Goal: Information Seeking & Learning: Learn about a topic

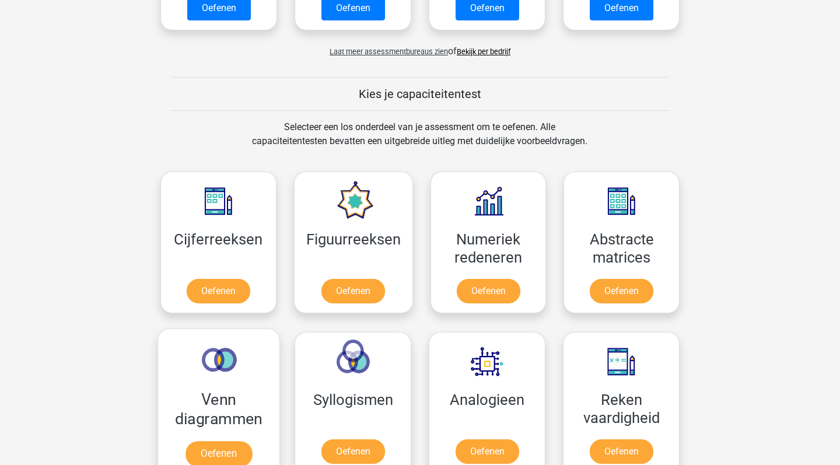
scroll to position [411, 0]
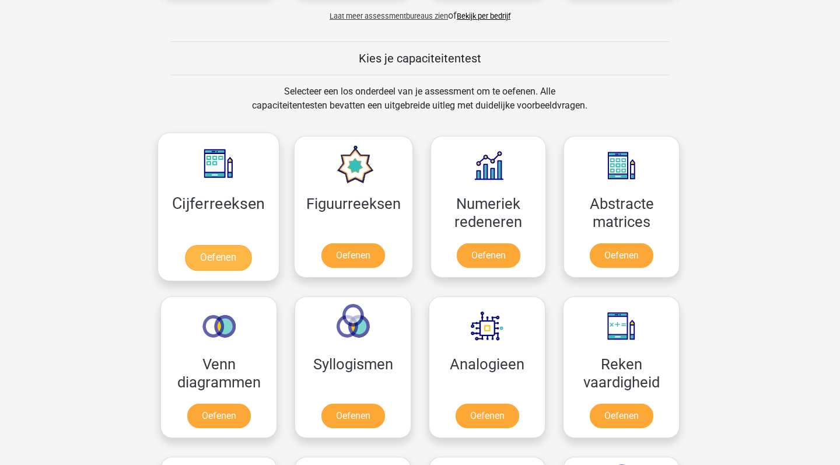
click at [225, 245] on link "Oefenen" at bounding box center [218, 258] width 66 height 26
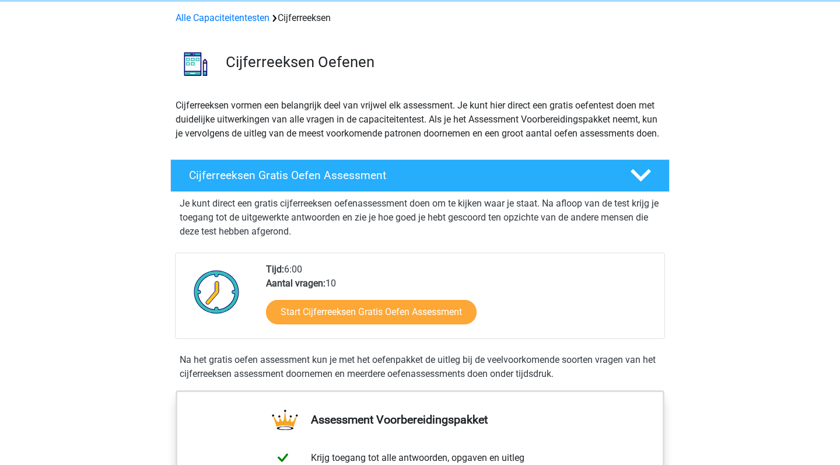
scroll to position [48, 0]
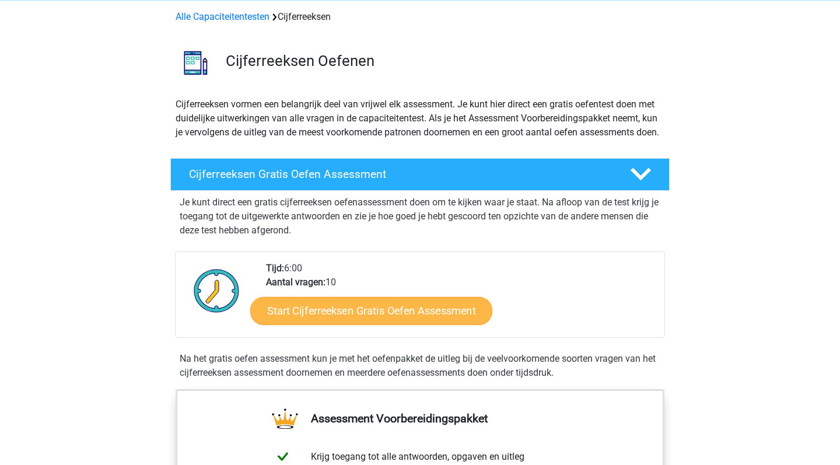
click at [342, 324] on link "Start Cijferreeksen Gratis Oefen Assessment" at bounding box center [371, 310] width 242 height 28
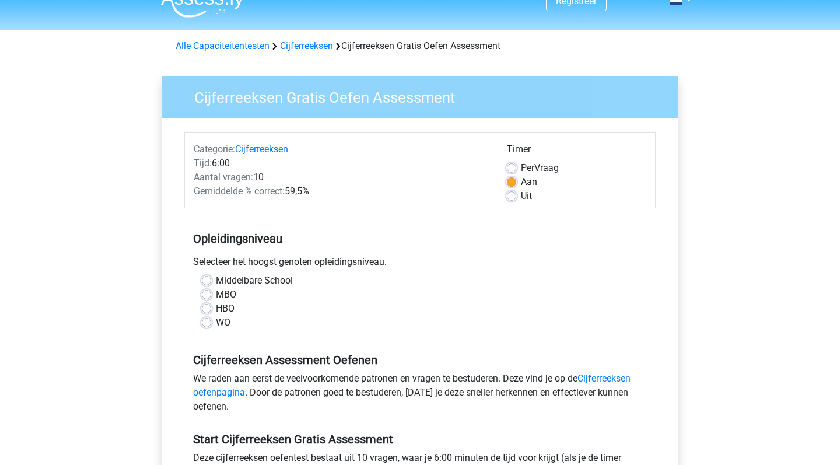
scroll to position [21, 0]
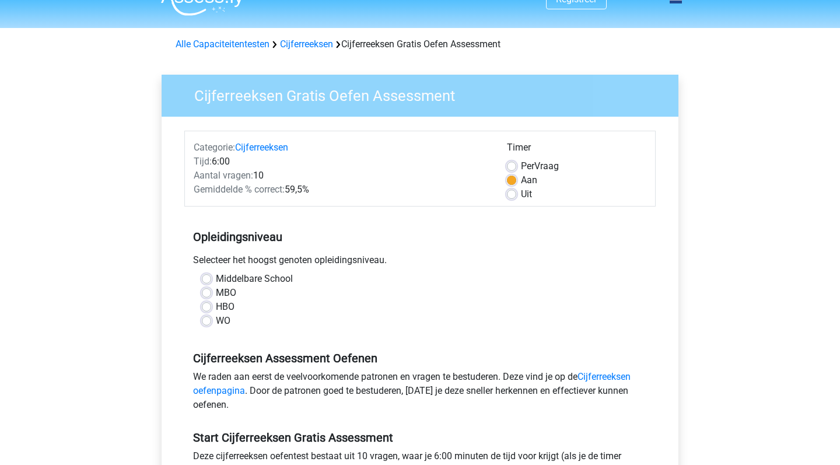
click at [521, 198] on label "Uit" at bounding box center [526, 194] width 11 height 14
click at [511, 198] on input "Uit" at bounding box center [511, 193] width 9 height 12
radio input "true"
click at [216, 290] on label "MBO" at bounding box center [226, 293] width 20 height 14
click at [204, 290] on input "MBO" at bounding box center [206, 292] width 9 height 12
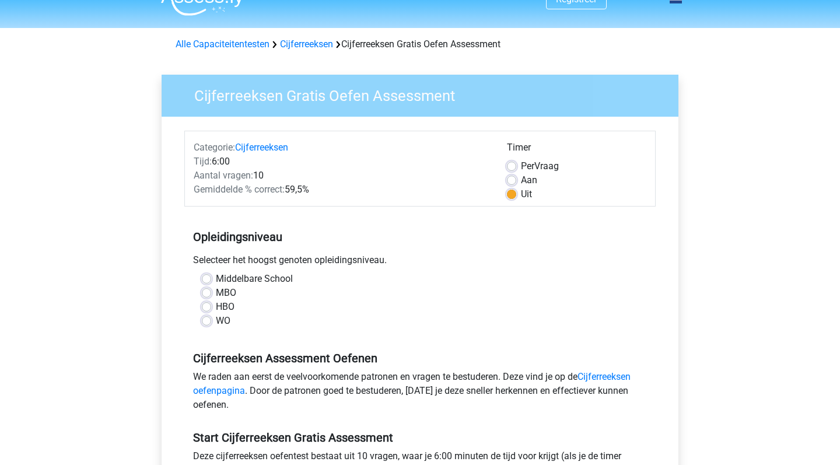
radio input "true"
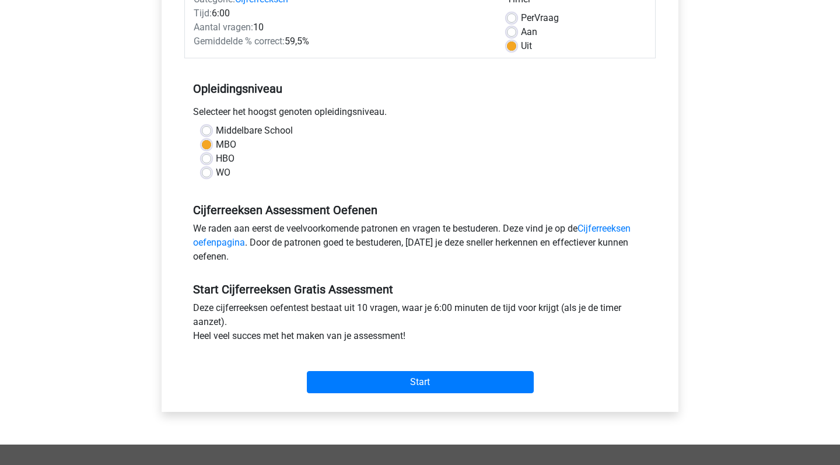
scroll to position [171, 0]
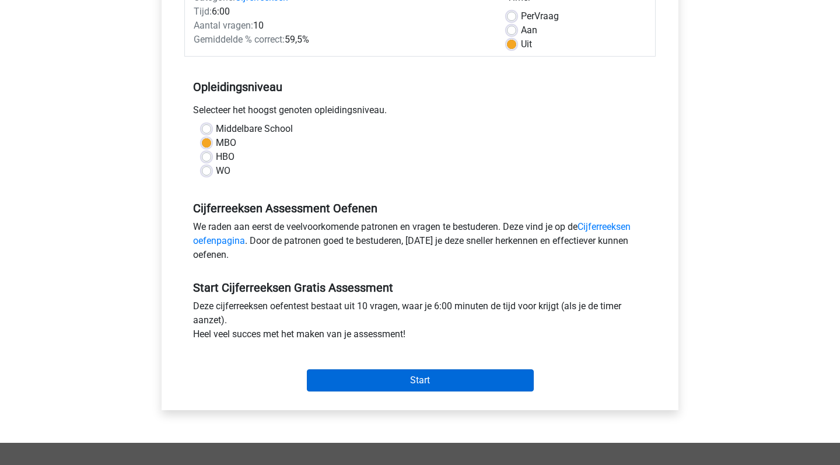
click at [373, 376] on input "Start" at bounding box center [420, 380] width 227 height 22
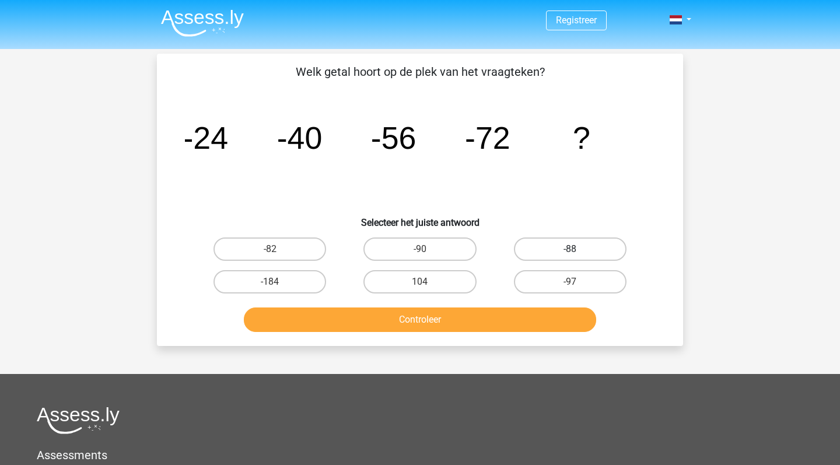
click at [547, 246] on label "-88" at bounding box center [570, 248] width 113 height 23
click at [570, 249] on input "-88" at bounding box center [574, 253] width 8 height 8
radio input "true"
click at [512, 321] on button "Controleer" at bounding box center [420, 319] width 353 height 24
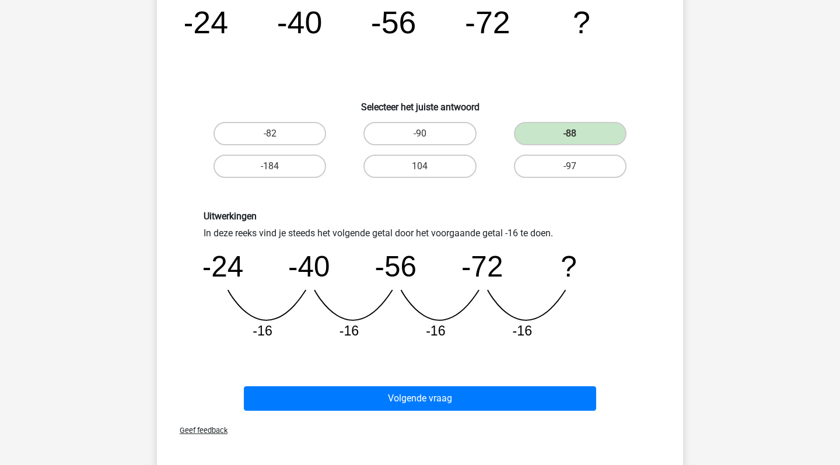
scroll to position [117, 0]
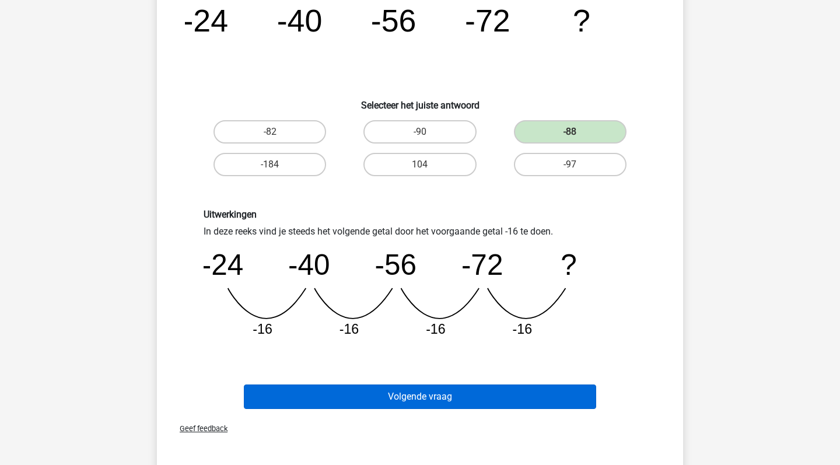
click at [460, 402] on button "Volgende vraag" at bounding box center [420, 396] width 353 height 24
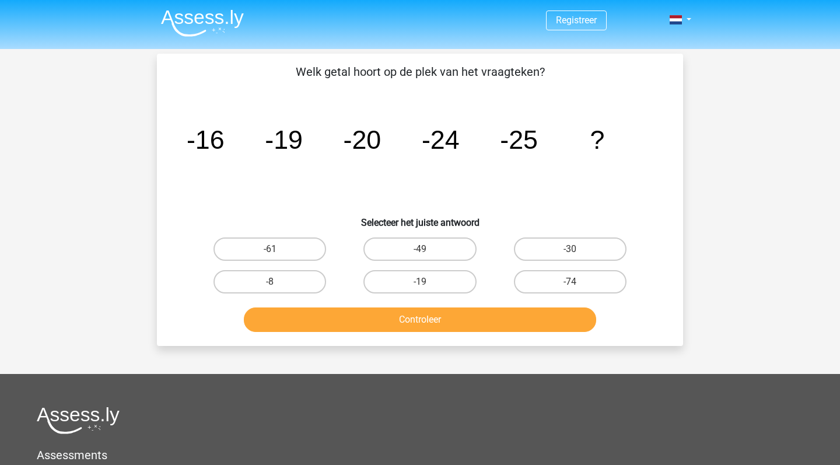
scroll to position [0, 0]
click at [559, 254] on label "-30" at bounding box center [570, 248] width 113 height 23
click at [570, 254] on input "-30" at bounding box center [574, 253] width 8 height 8
radio input "true"
click at [506, 311] on button "Controleer" at bounding box center [420, 319] width 353 height 24
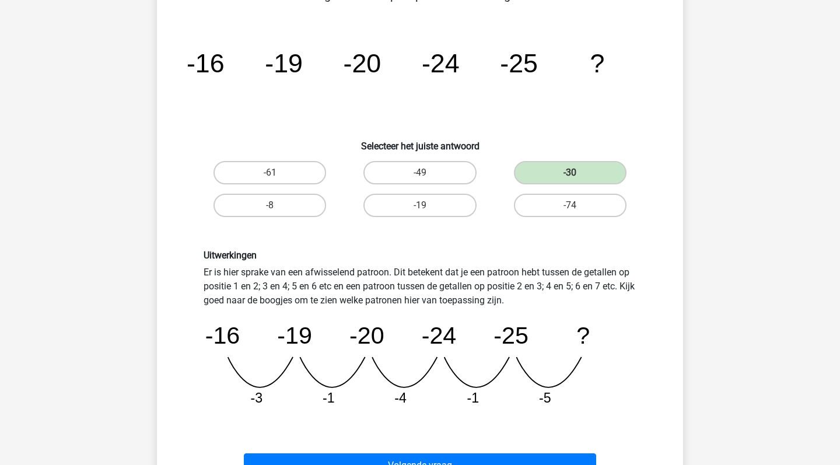
scroll to position [78, 0]
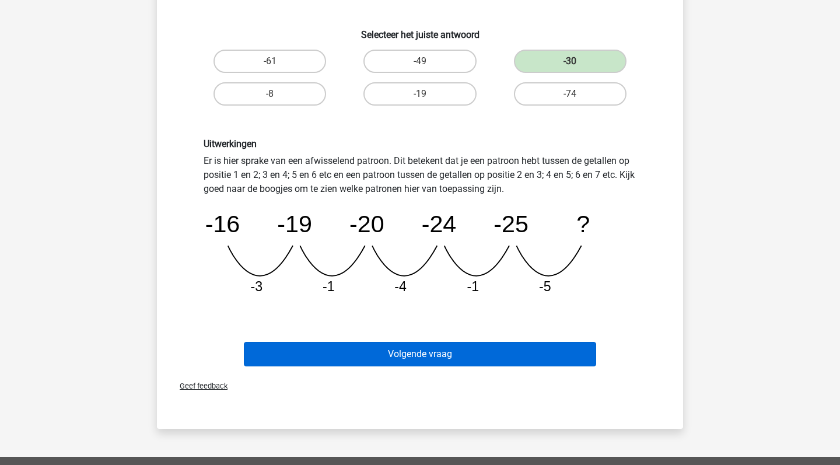
click at [483, 349] on button "Volgende vraag" at bounding box center [420, 354] width 353 height 24
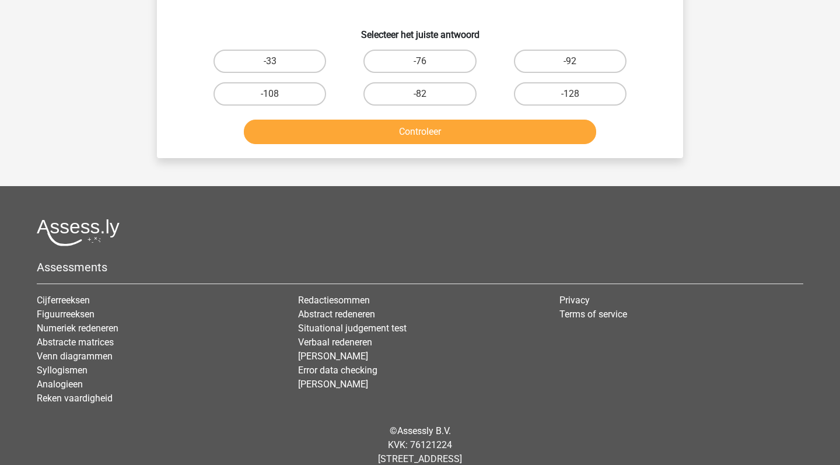
scroll to position [54, 0]
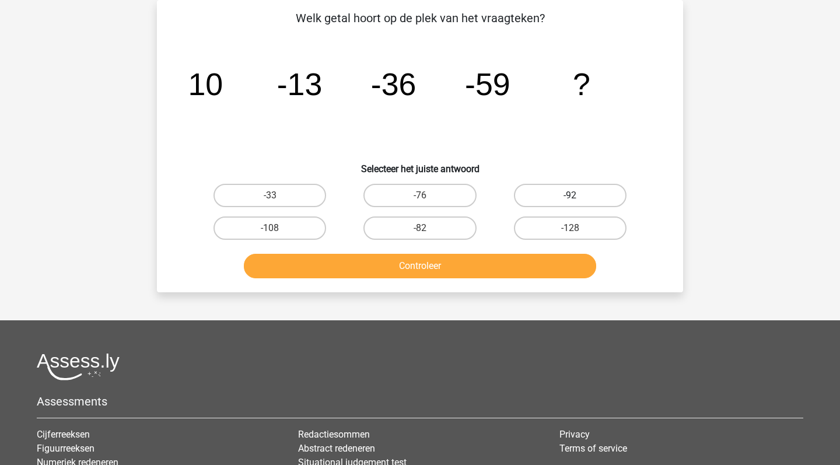
click at [534, 199] on label "-92" at bounding box center [570, 195] width 113 height 23
click at [570, 199] on input "-92" at bounding box center [574, 199] width 8 height 8
radio input "true"
click at [475, 267] on button "Controleer" at bounding box center [420, 266] width 353 height 24
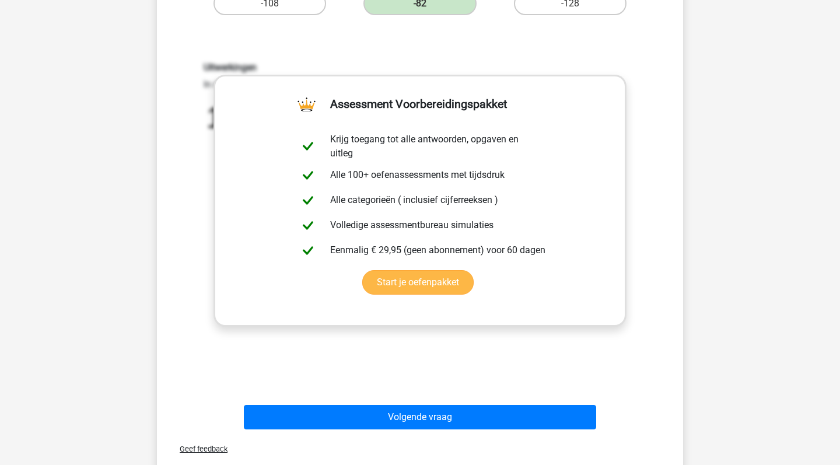
scroll to position [279, 0]
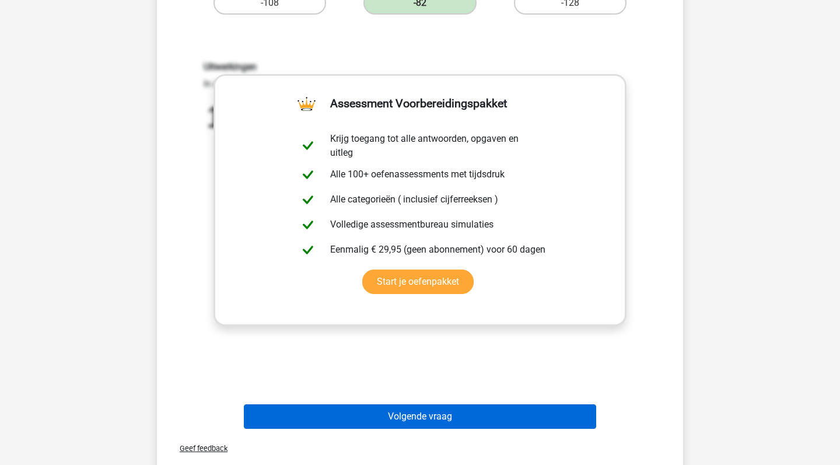
click at [448, 408] on button "Volgende vraag" at bounding box center [420, 416] width 353 height 24
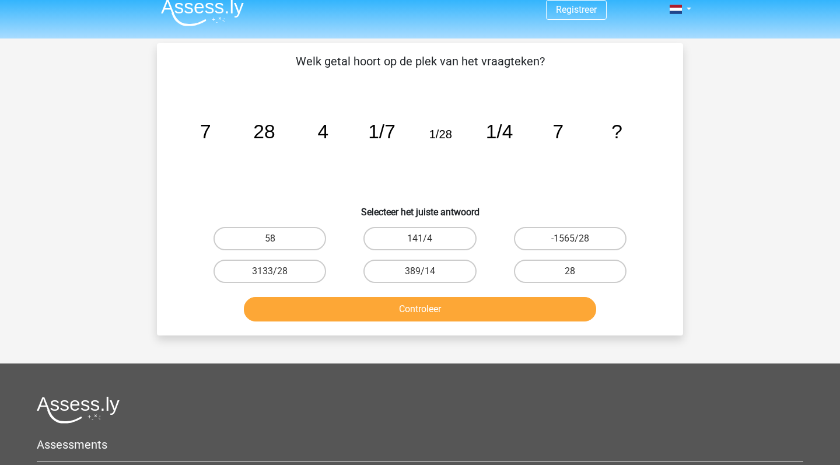
scroll to position [0, 0]
